Goal: Information Seeking & Learning: Understand process/instructions

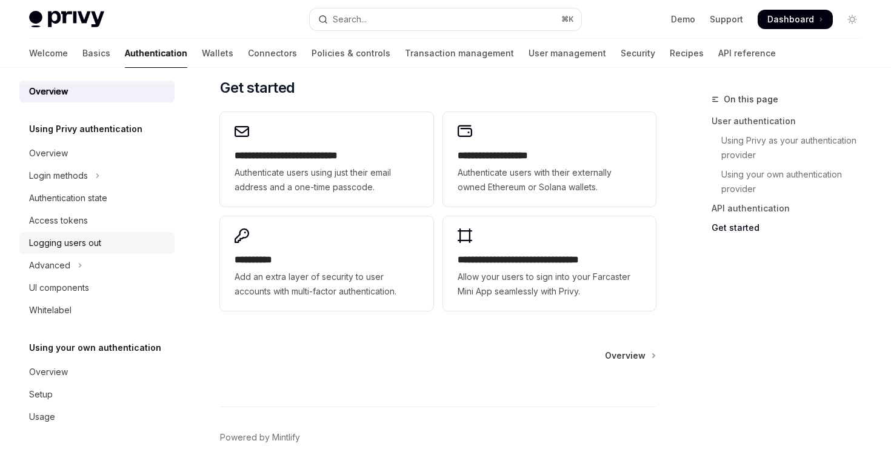
scroll to position [1064, 0]
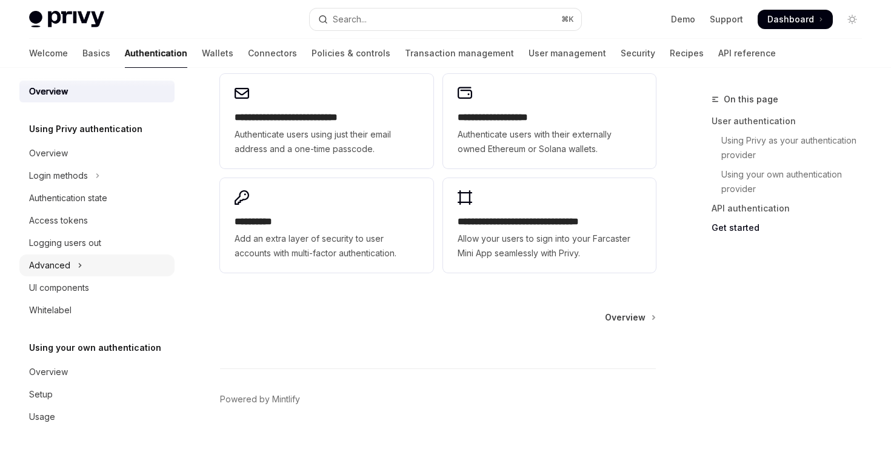
click at [107, 258] on button "Advanced" at bounding box center [96, 266] width 155 height 22
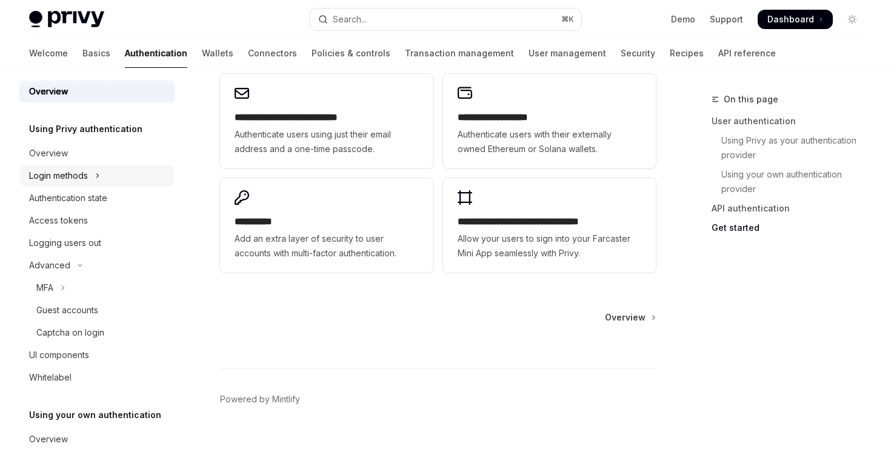
click at [113, 177] on button "Login methods" at bounding box center [96, 176] width 155 height 22
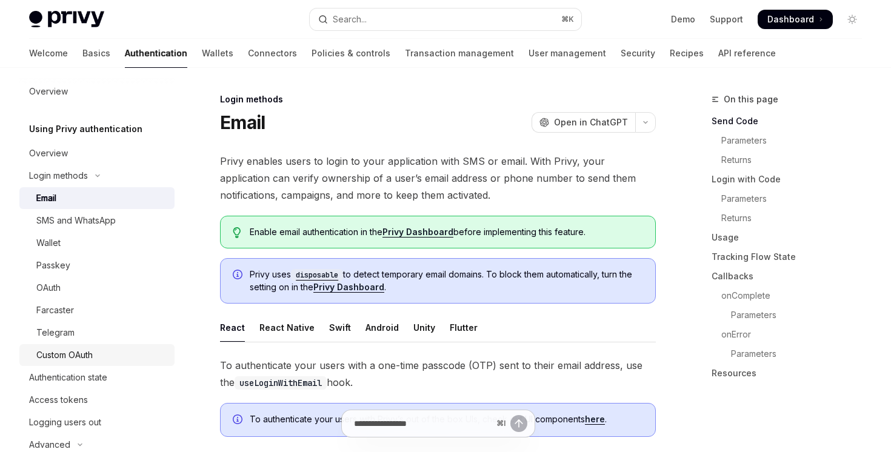
click at [112, 348] on div "Custom OAuth" at bounding box center [101, 355] width 131 height 15
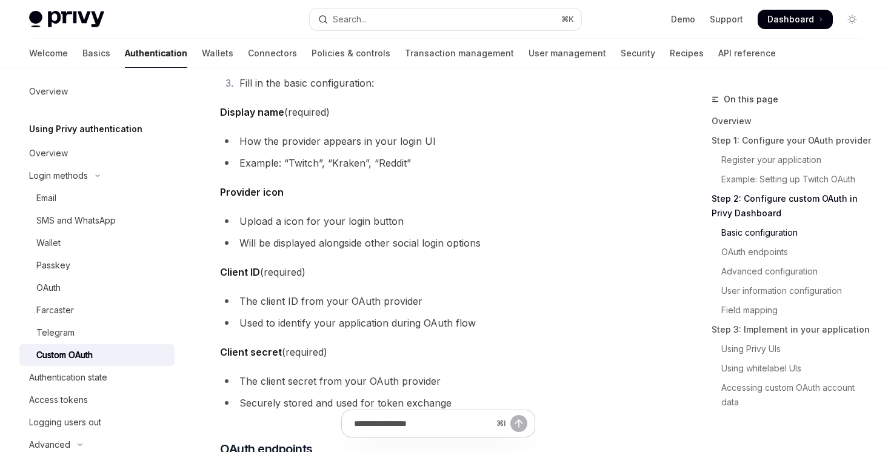
scroll to position [1375, 0]
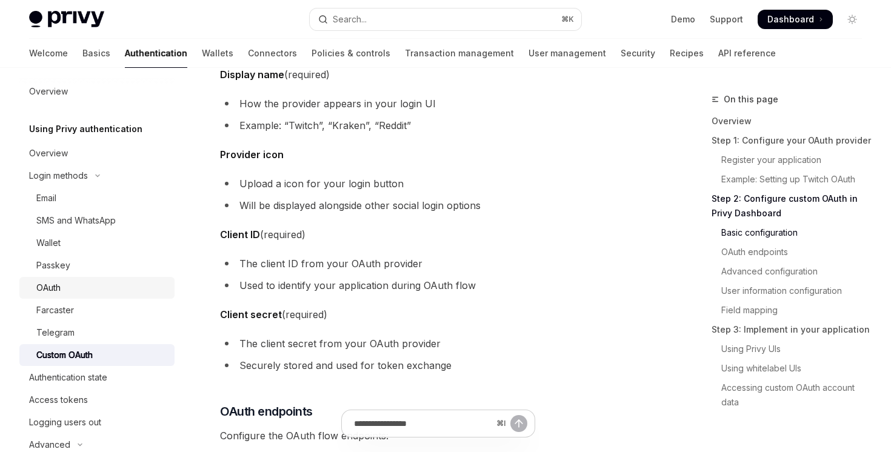
click at [96, 290] on div "OAuth" at bounding box center [101, 288] width 131 height 15
type textarea "*"
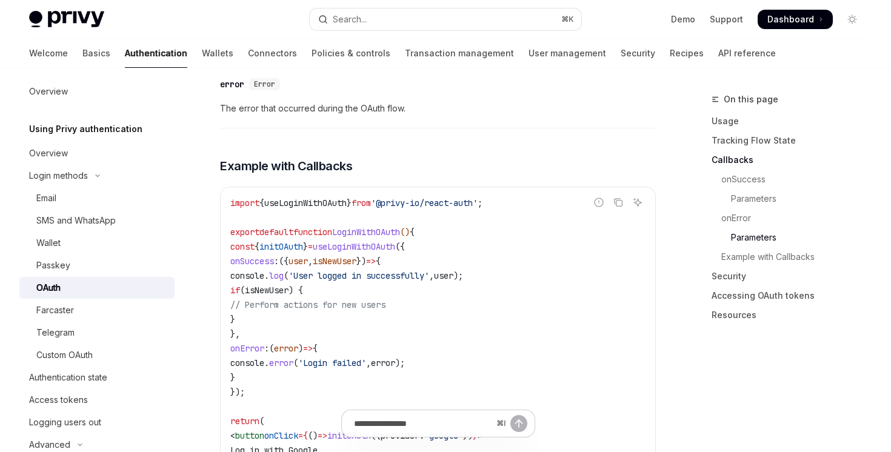
scroll to position [2684, 0]
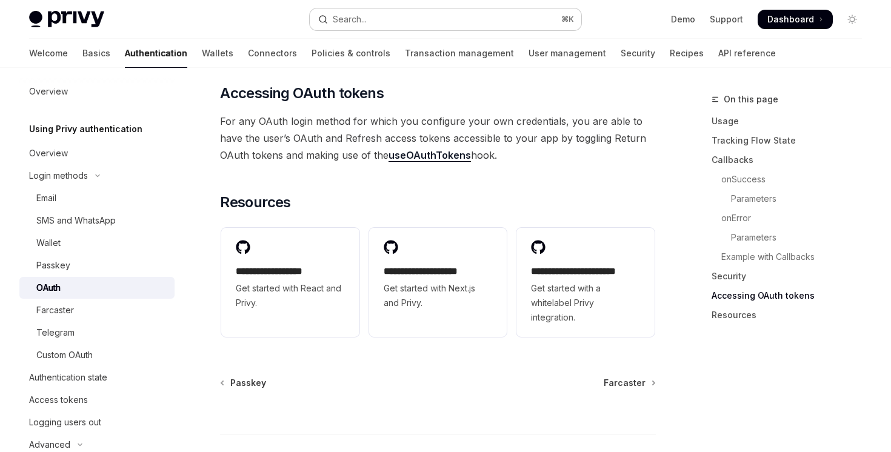
click at [455, 12] on button "Search... ⌘ K" at bounding box center [445, 19] width 271 height 22
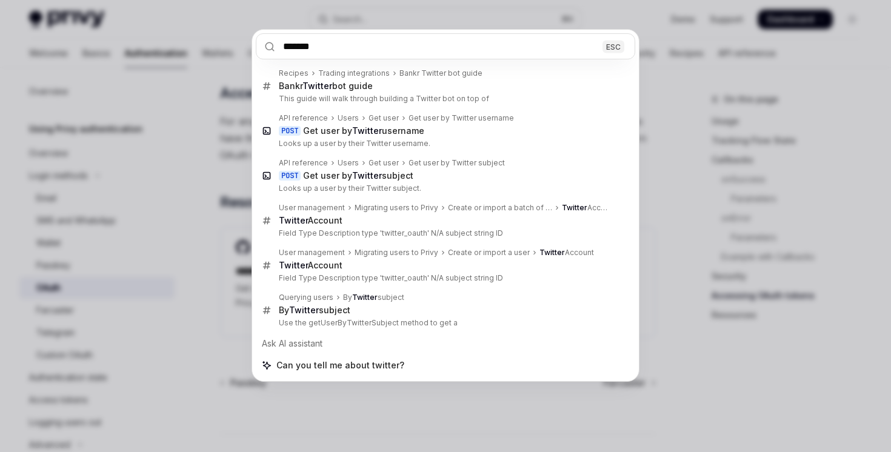
type input "*******"
click at [456, 402] on div "******* ESC Recipes Trading integrations Bankr Twitter bot guide Bankr Twitter …" at bounding box center [445, 226] width 891 height 452
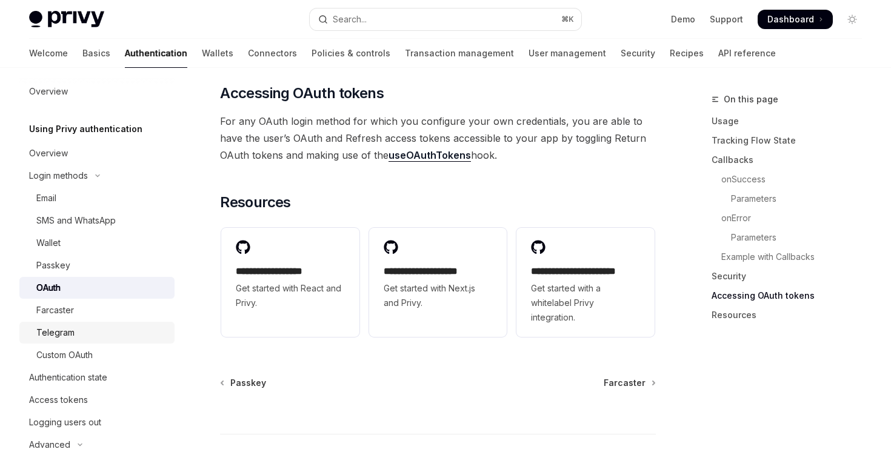
click at [82, 325] on link "Telegram" at bounding box center [96, 333] width 155 height 22
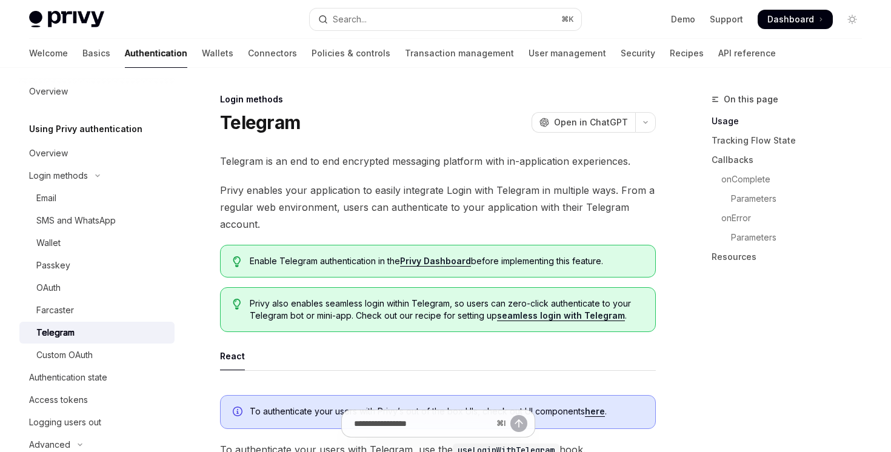
click at [84, 341] on link "Telegram" at bounding box center [96, 333] width 155 height 22
click at [84, 349] on div "Custom OAuth" at bounding box center [64, 355] width 56 height 15
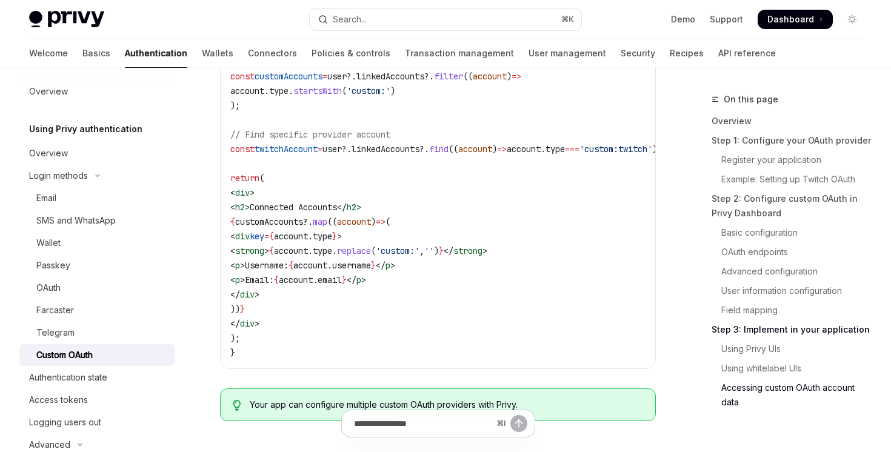
scroll to position [4280, 0]
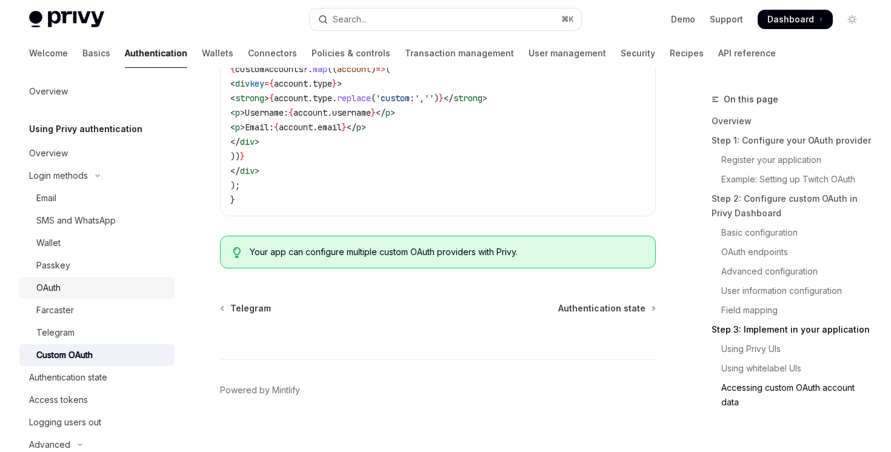
click at [109, 295] on div "OAuth" at bounding box center [101, 288] width 131 height 15
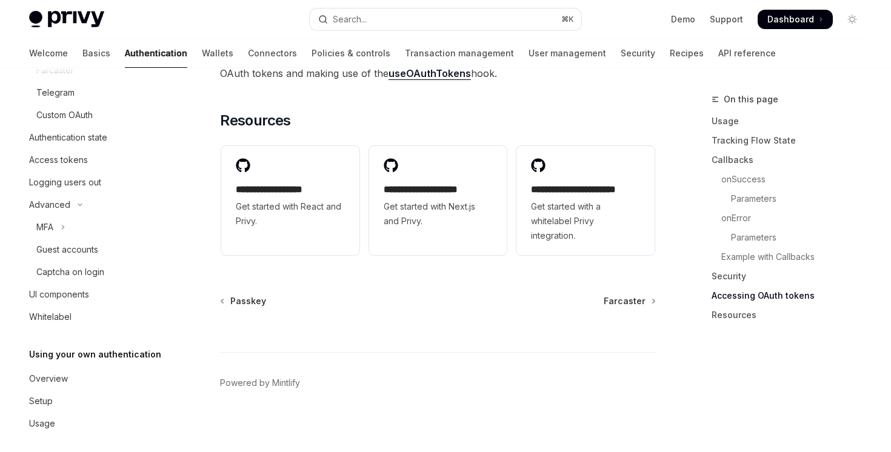
scroll to position [253, 0]
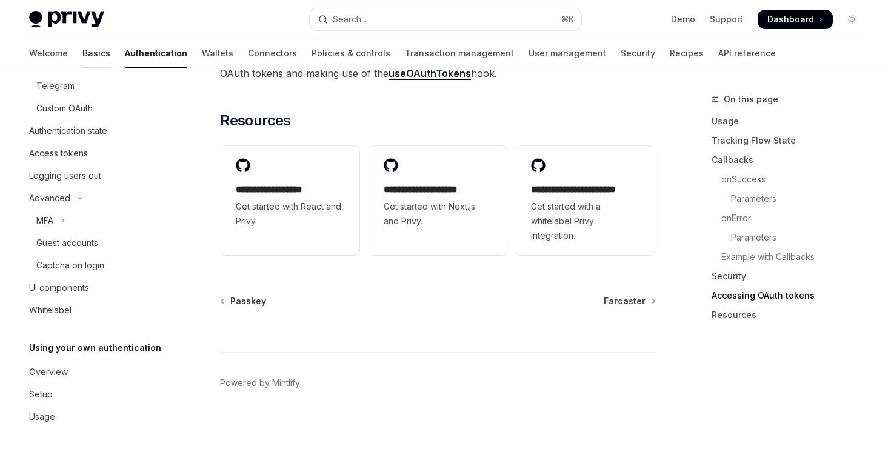
click at [82, 58] on link "Basics" at bounding box center [96, 53] width 28 height 29
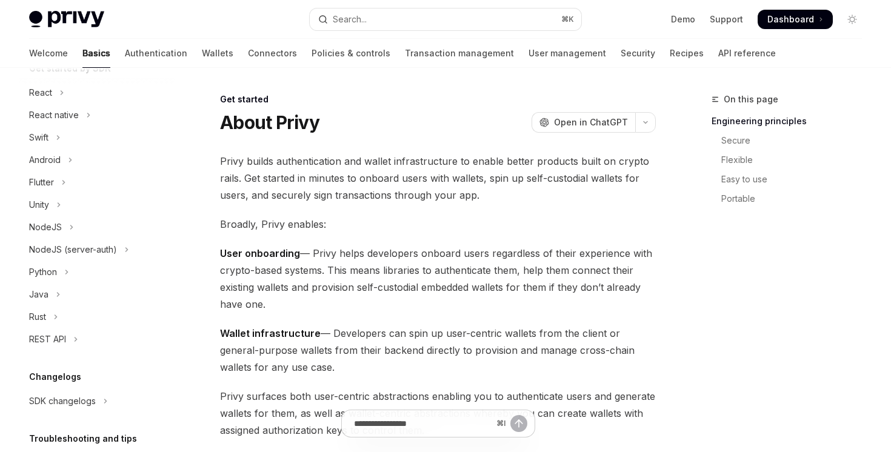
scroll to position [246, 0]
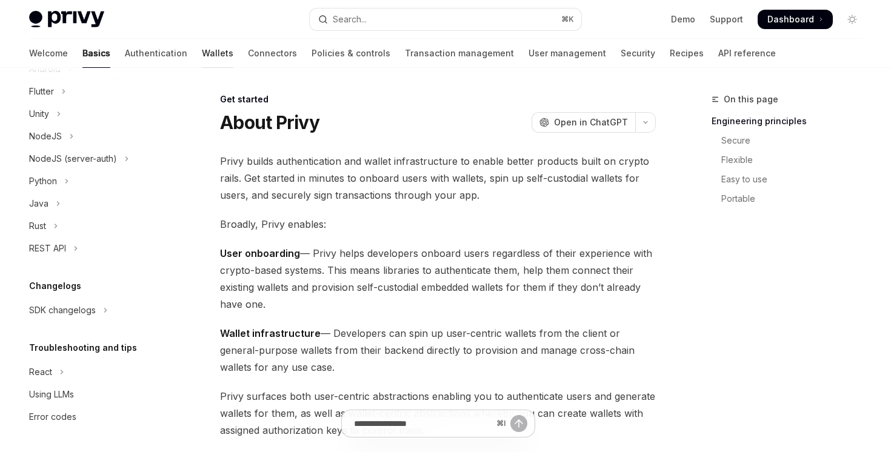
click at [202, 61] on link "Wallets" at bounding box center [218, 53] width 32 height 29
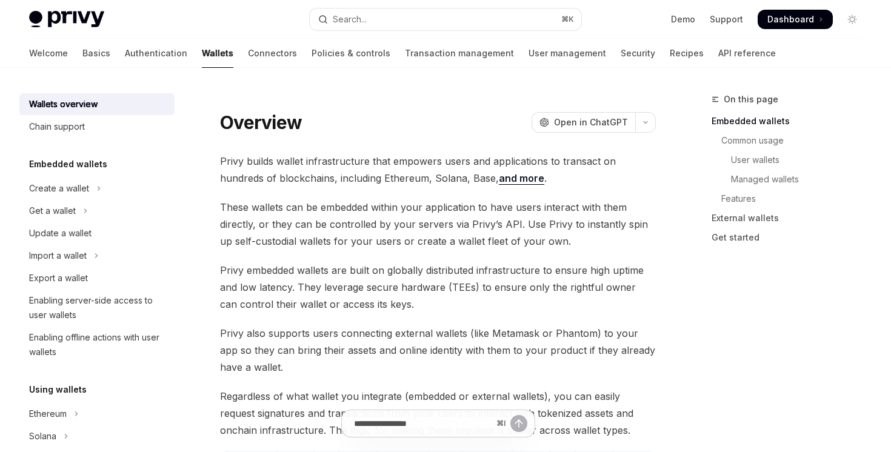
click at [592, 64] on div "Welcome Basics Authentication Wallets Connectors Policies & controls Transactio…" at bounding box center [402, 53] width 747 height 29
click at [670, 58] on link "Recipes" at bounding box center [687, 53] width 34 height 29
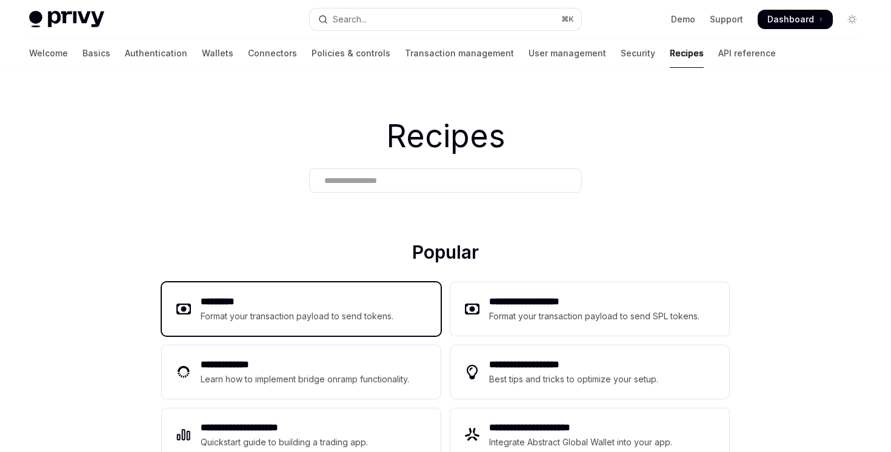
click at [315, 295] on h2 "*********" at bounding box center [297, 302] width 193 height 15
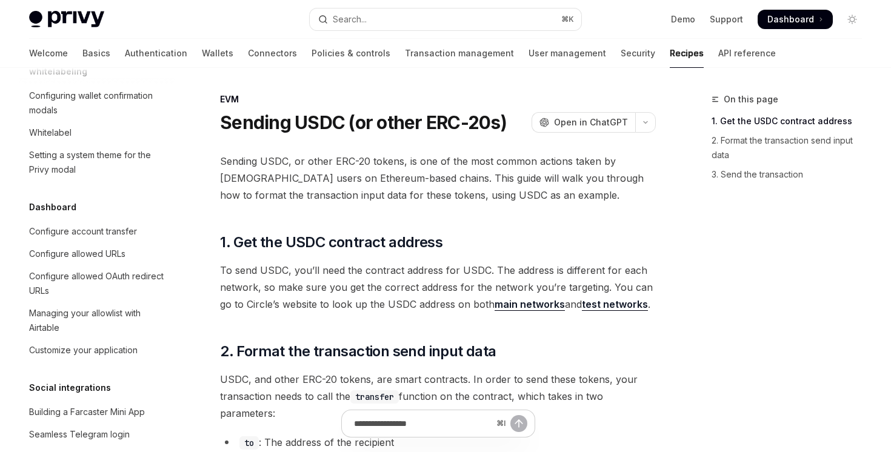
scroll to position [667, 0]
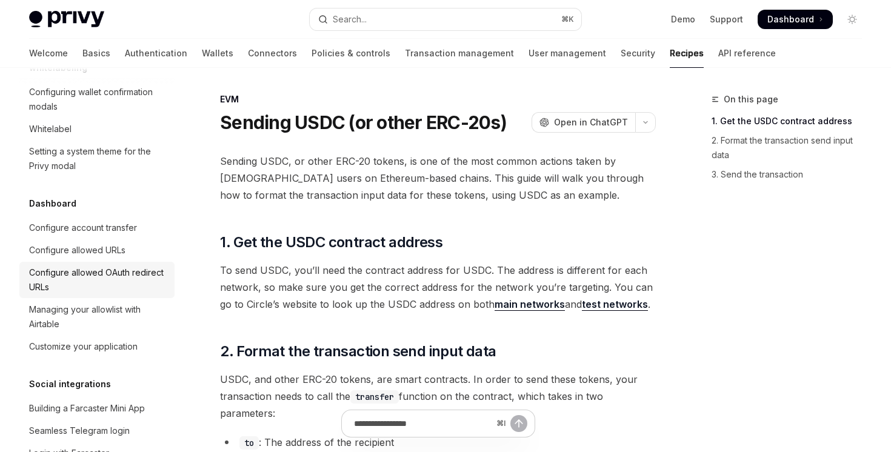
click at [156, 279] on div "Configure allowed OAuth redirect URLs" at bounding box center [98, 279] width 138 height 29
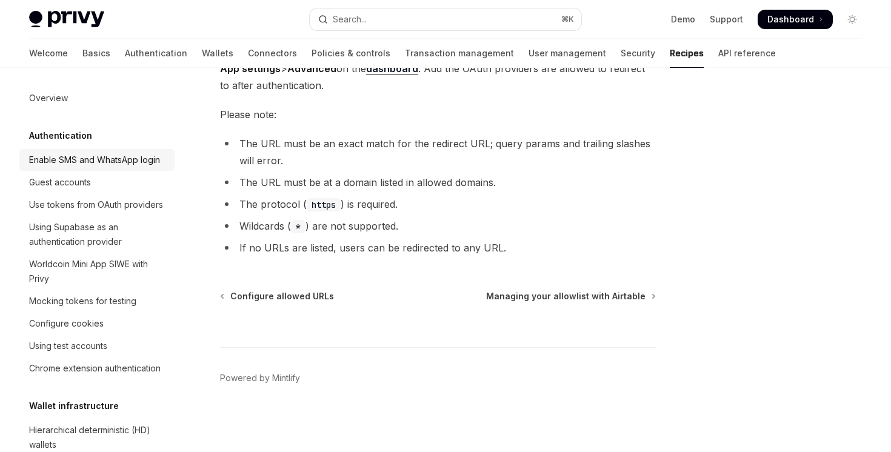
click at [93, 160] on div "Enable SMS and WhatsApp login" at bounding box center [94, 160] width 131 height 15
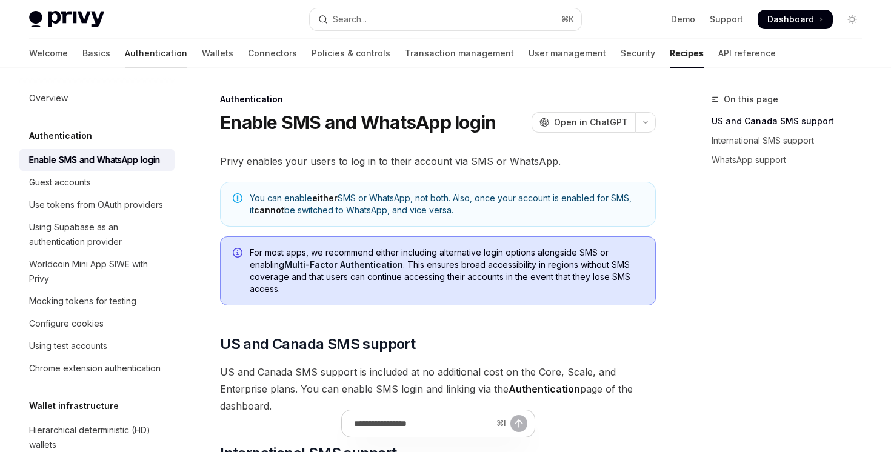
click at [125, 53] on link "Authentication" at bounding box center [156, 53] width 62 height 29
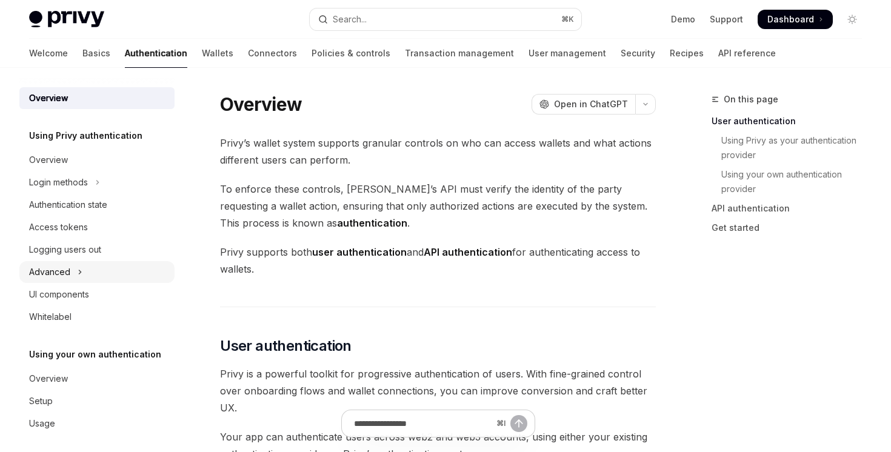
click at [93, 270] on button "Advanced" at bounding box center [96, 272] width 155 height 22
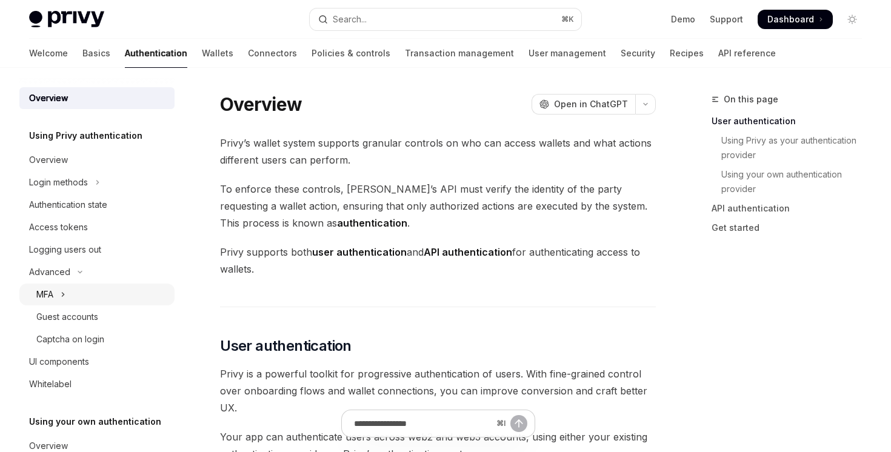
click at [88, 298] on button "MFA" at bounding box center [96, 295] width 155 height 22
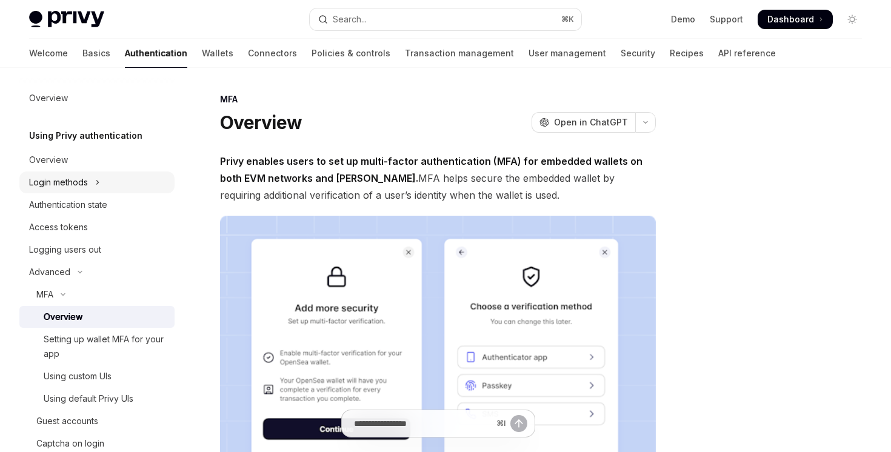
click at [96, 191] on button "Login methods" at bounding box center [96, 183] width 155 height 22
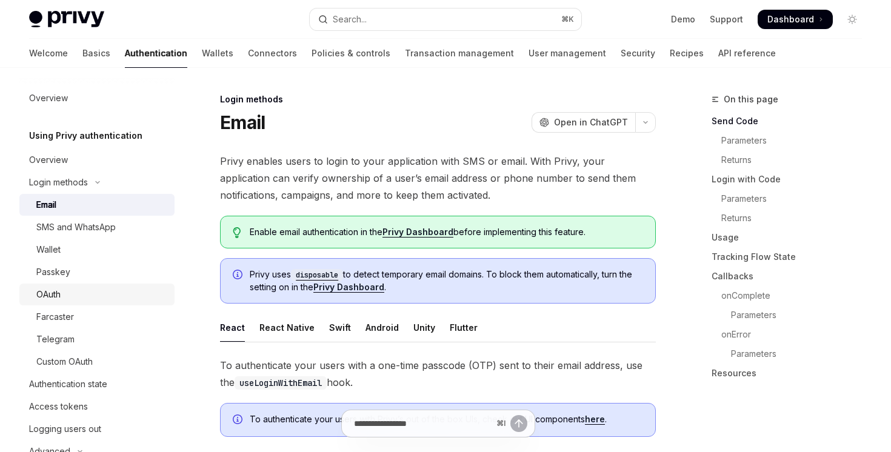
click at [104, 297] on div "OAuth" at bounding box center [101, 294] width 131 height 15
type textarea "*"
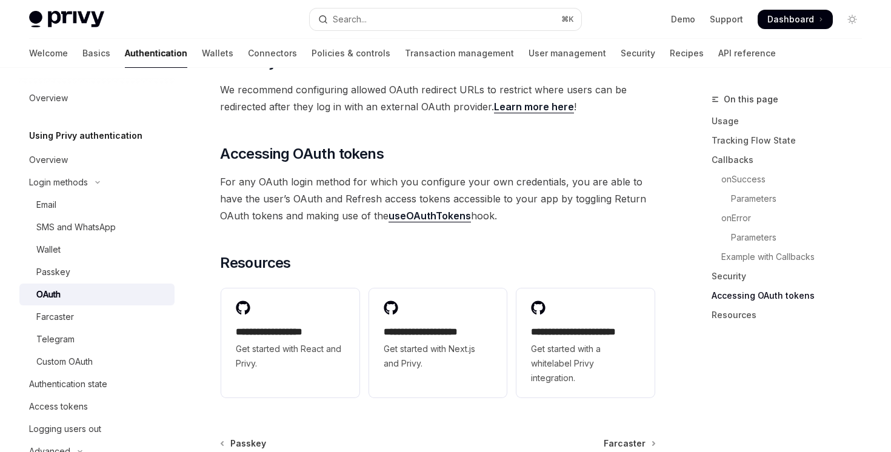
scroll to position [2537, 0]
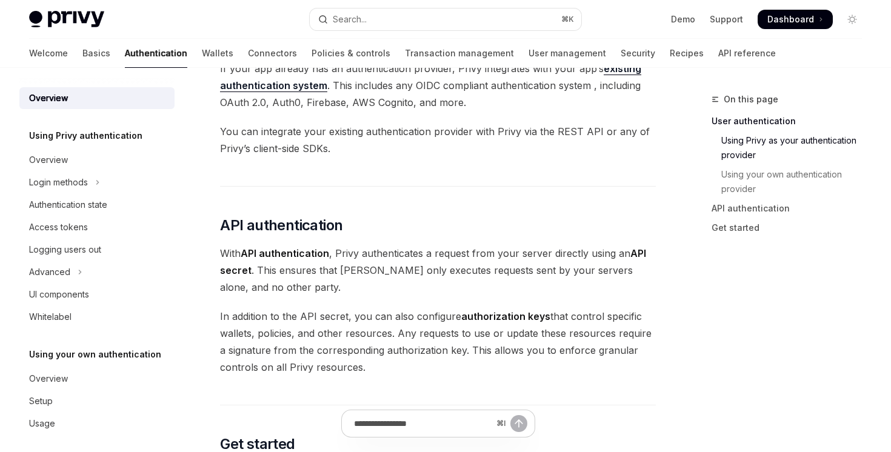
scroll to position [602, 0]
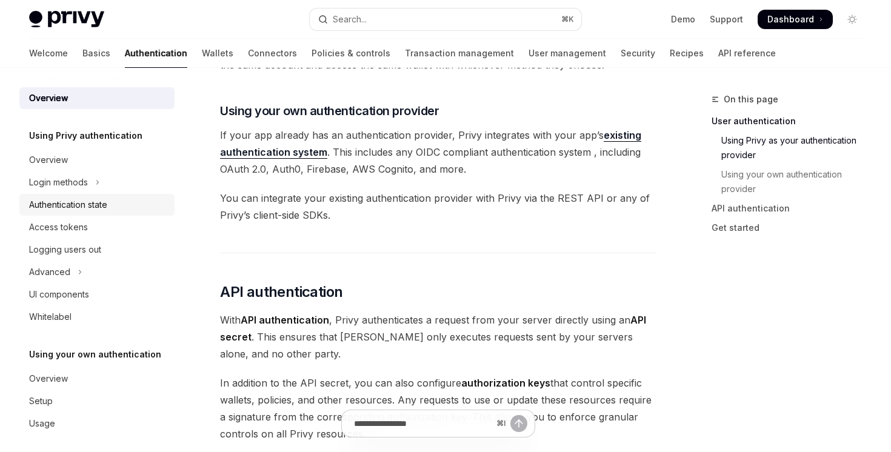
click at [128, 212] on link "Authentication state" at bounding box center [96, 205] width 155 height 22
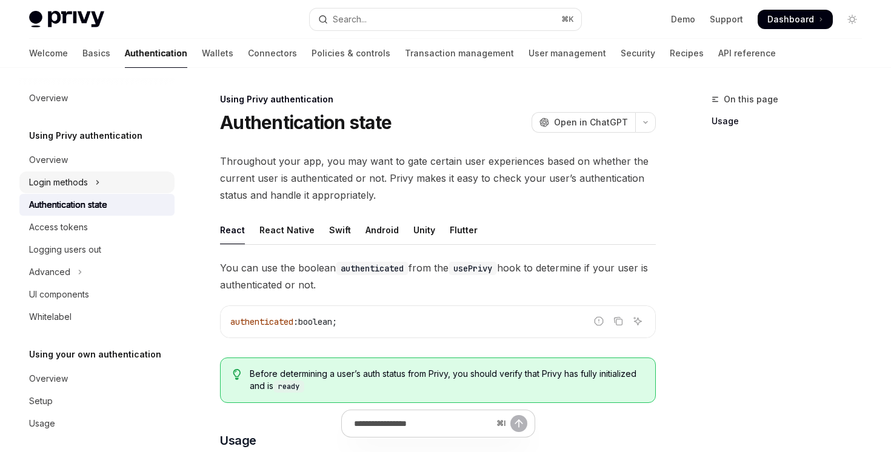
click at [118, 189] on button "Login methods" at bounding box center [96, 183] width 155 height 22
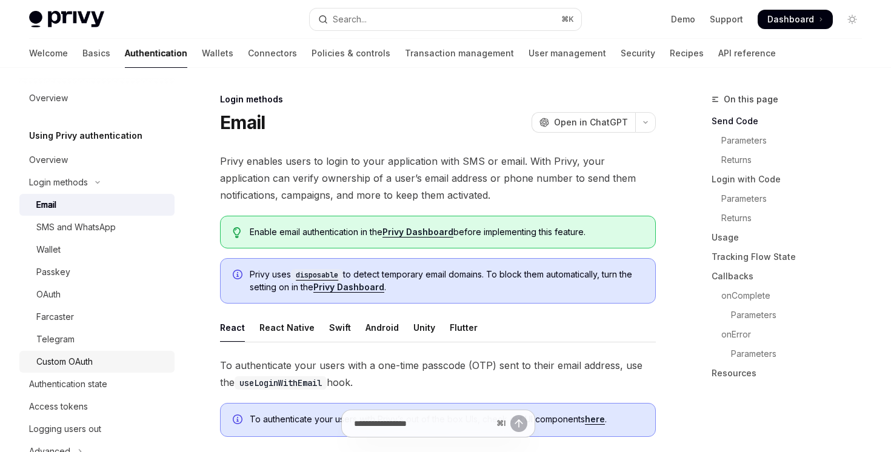
click at [131, 354] on link "Custom OAuth" at bounding box center [96, 362] width 155 height 22
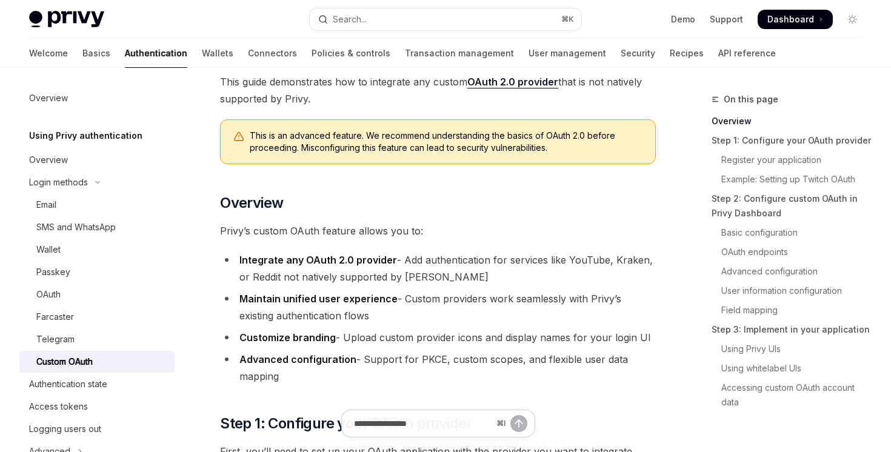
scroll to position [983, 0]
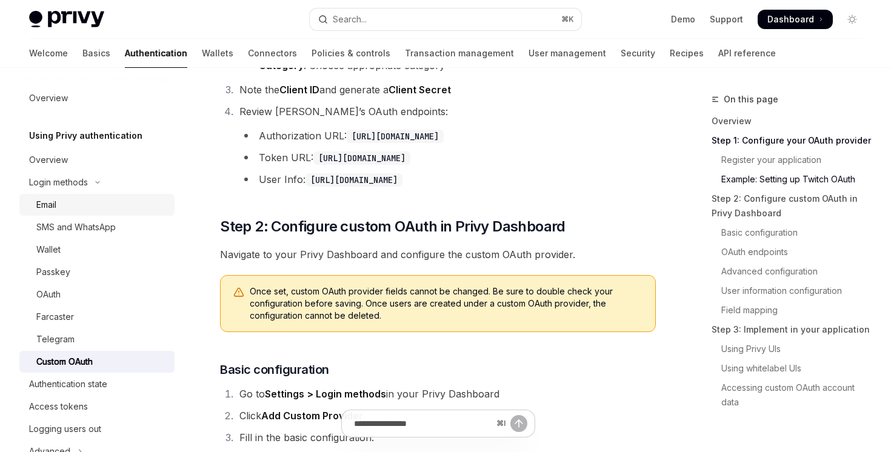
click at [89, 201] on div "Email" at bounding box center [101, 205] width 131 height 15
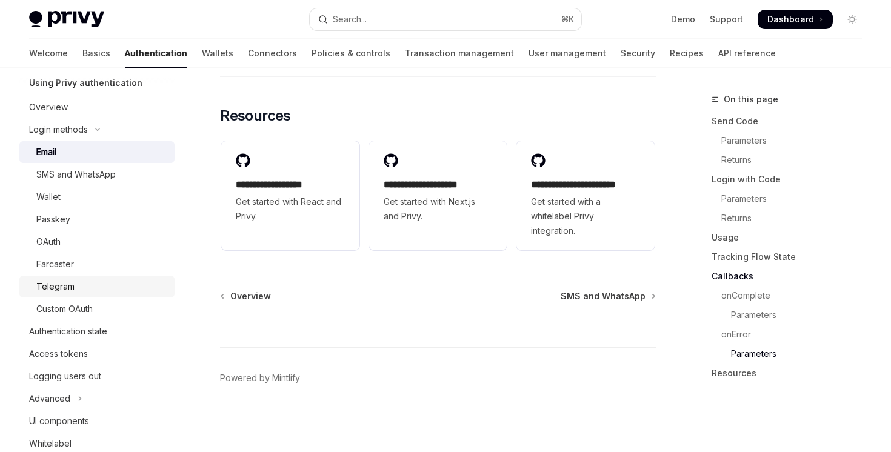
scroll to position [100, 0]
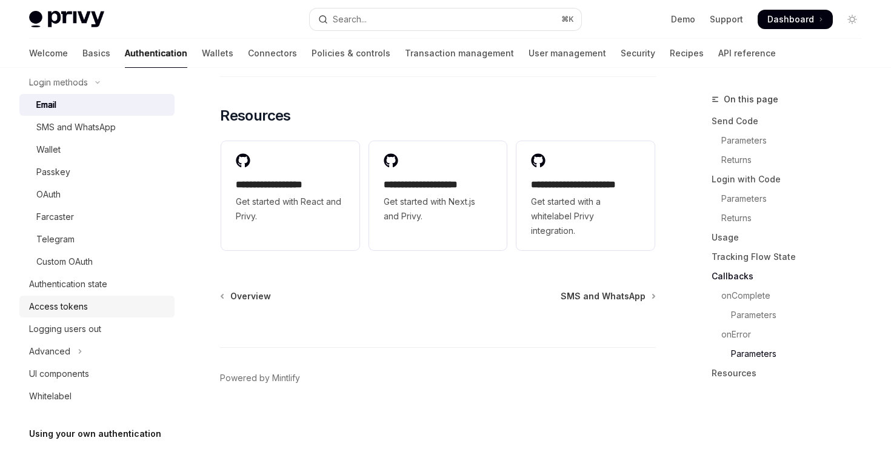
click at [105, 312] on div "Access tokens" at bounding box center [98, 306] width 138 height 15
type textarea "*"
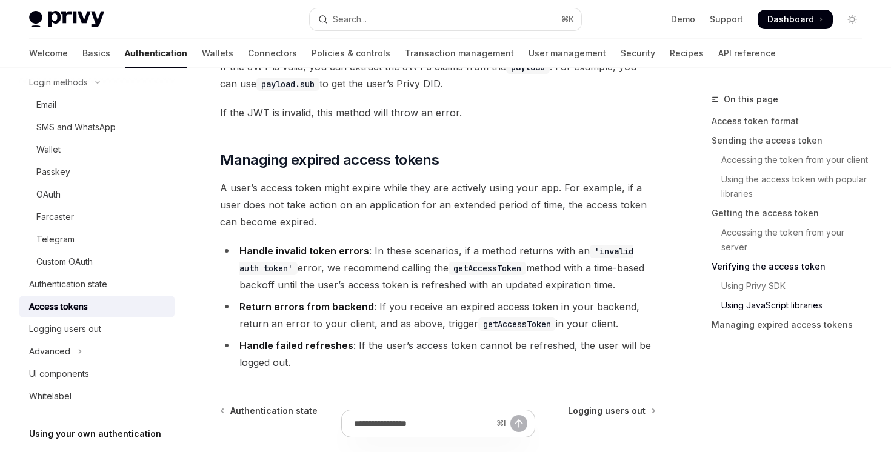
scroll to position [3385, 0]
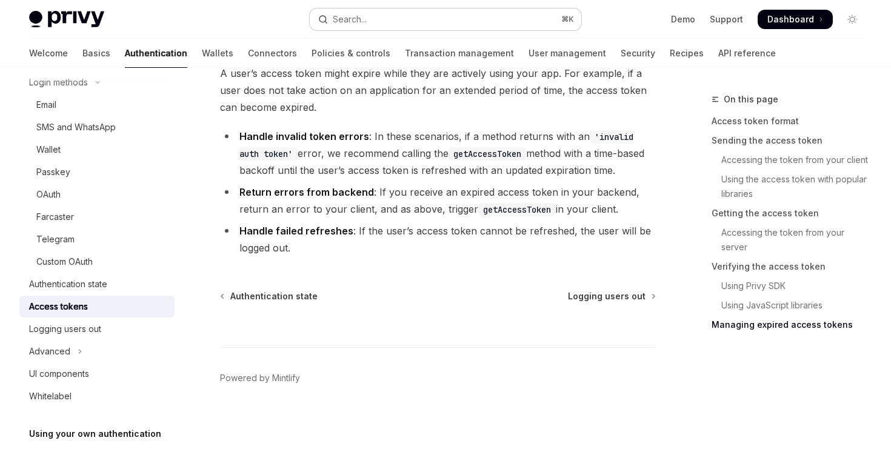
click at [478, 24] on button "Search... ⌘ K" at bounding box center [445, 19] width 271 height 22
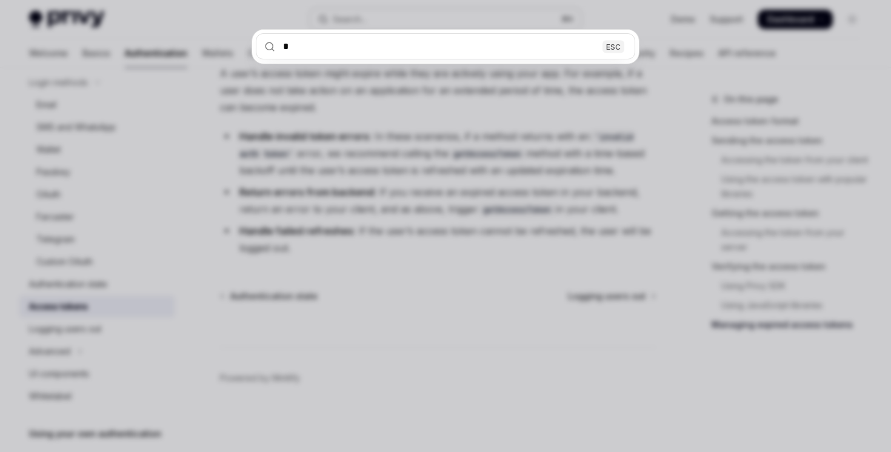
type input "*"
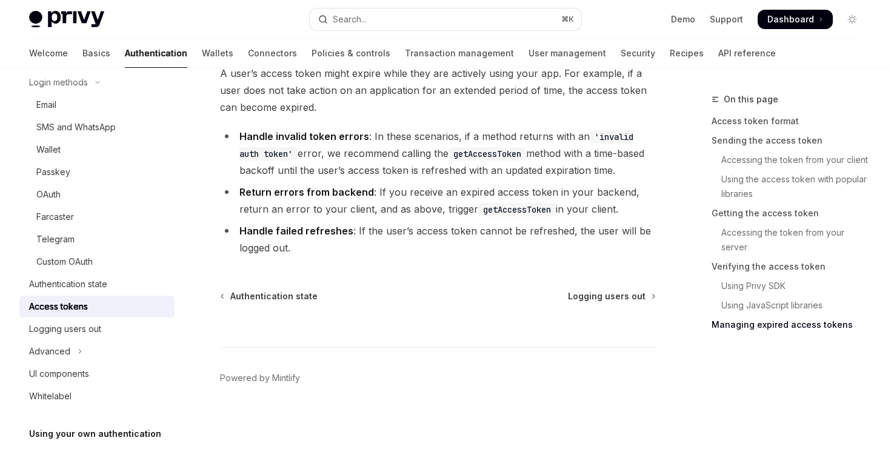
type textarea "*"
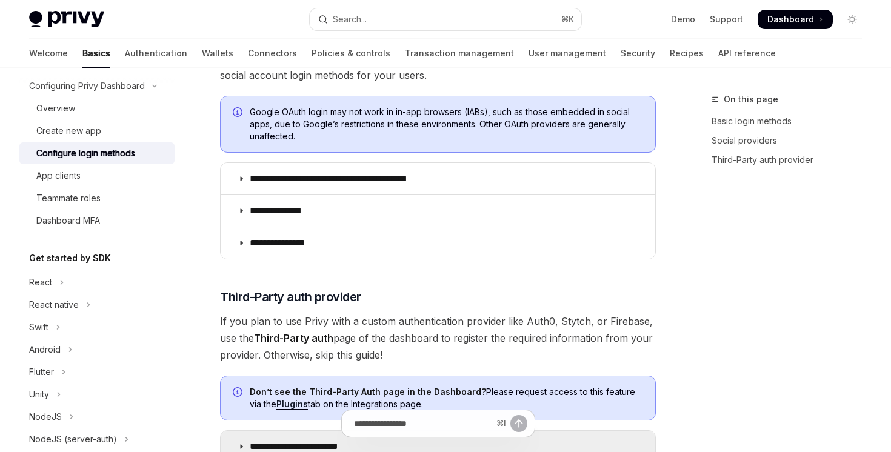
scroll to position [419, 0]
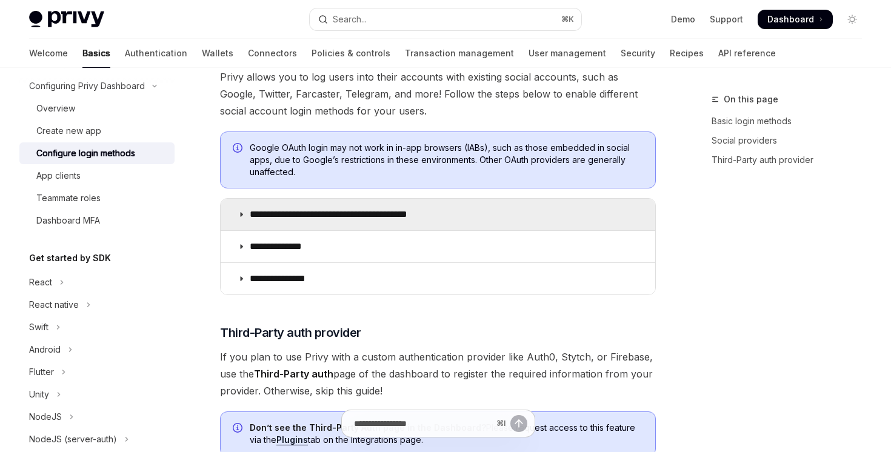
click at [396, 220] on p "**********" at bounding box center [350, 215] width 200 height 12
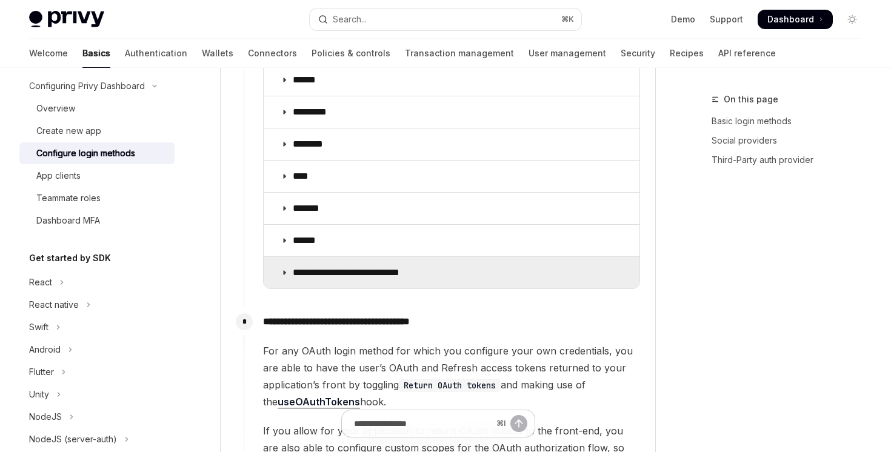
scroll to position [1629, 0]
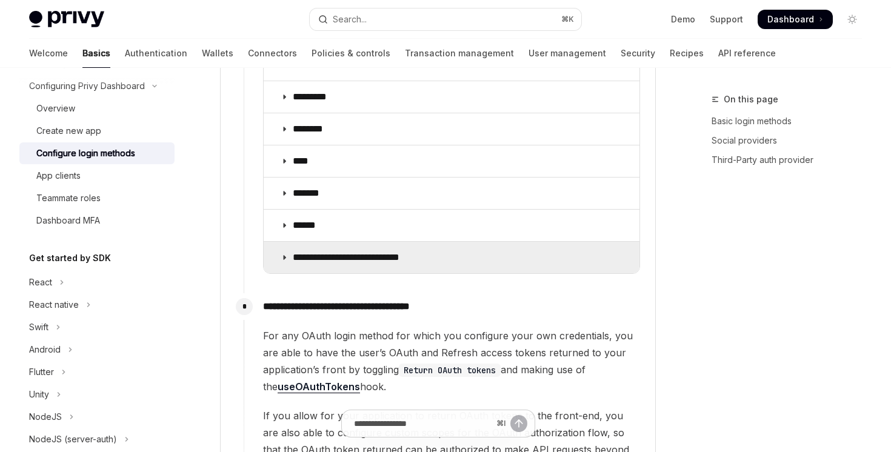
click at [364, 242] on summary "**********" at bounding box center [452, 258] width 376 height 32
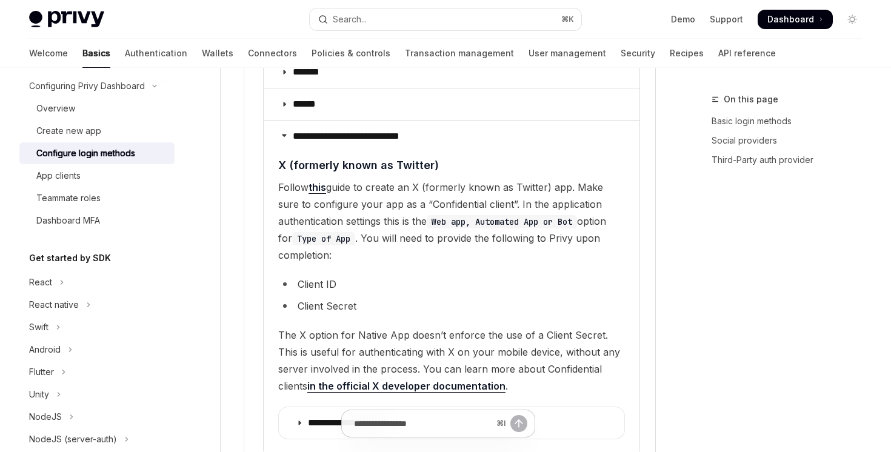
scroll to position [1750, 0]
click at [321, 182] on link "this" at bounding box center [318, 188] width 18 height 13
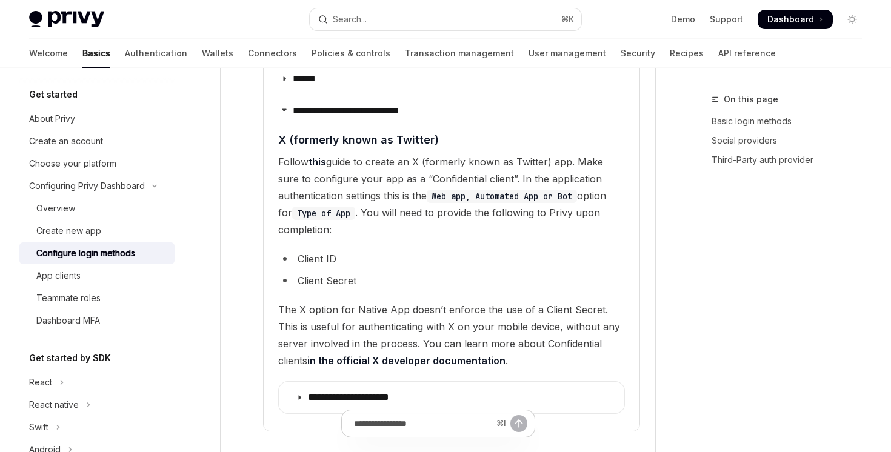
scroll to position [1777, 0]
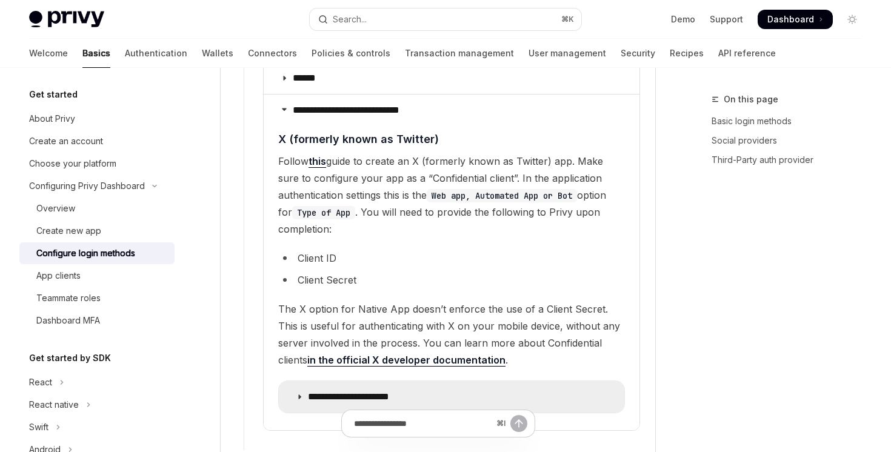
click at [373, 391] on p "**********" at bounding box center [358, 397] width 101 height 12
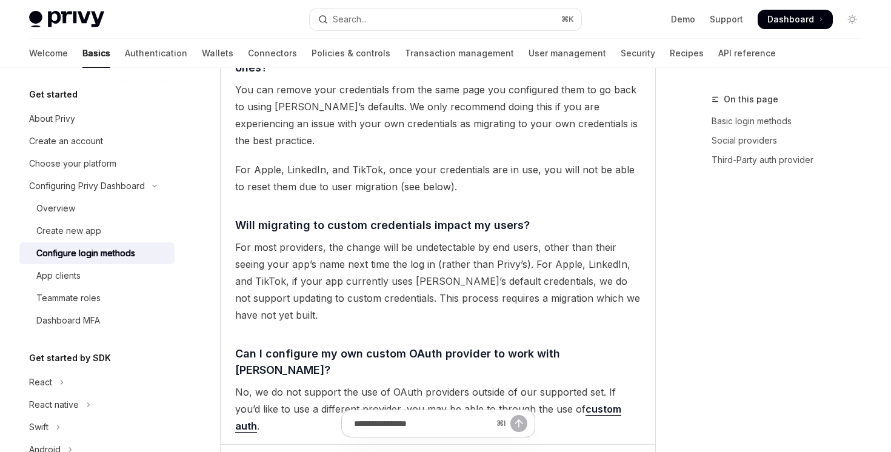
scroll to position [4222, 0]
